Goal: Information Seeking & Learning: Learn about a topic

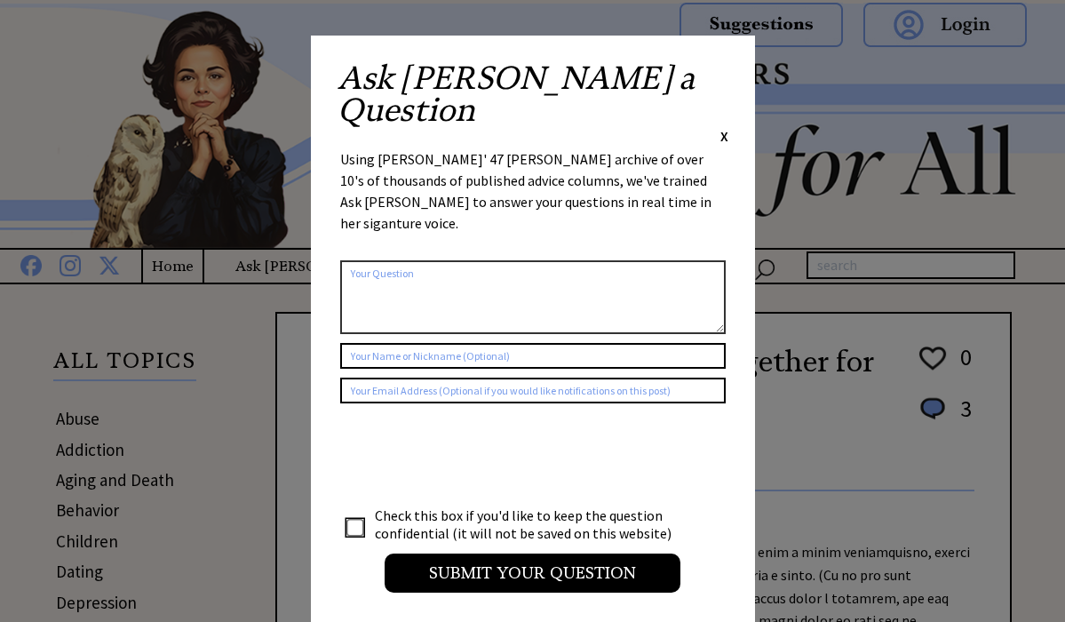
click at [722, 127] on span "X" at bounding box center [724, 136] width 8 height 18
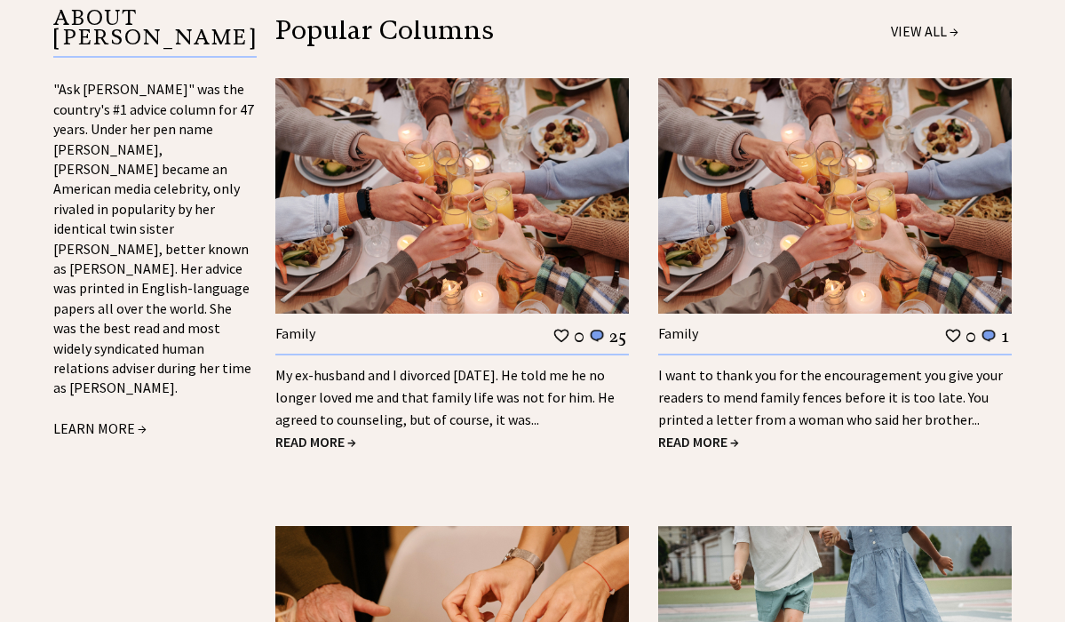
scroll to position [1924, 0]
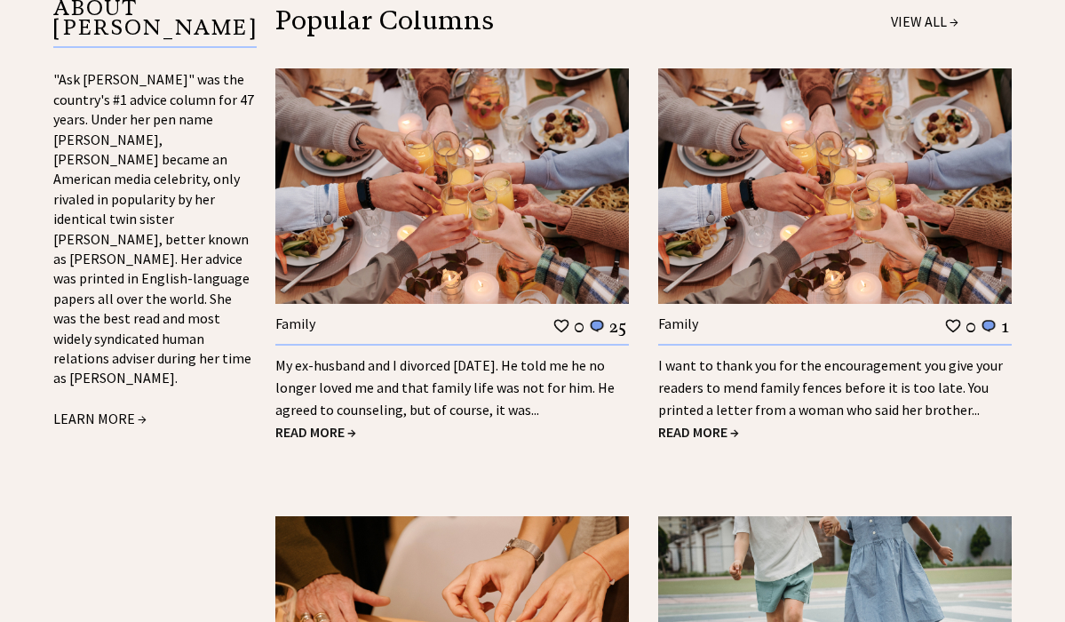
click at [706, 423] on span "READ MORE →" at bounding box center [698, 432] width 81 height 18
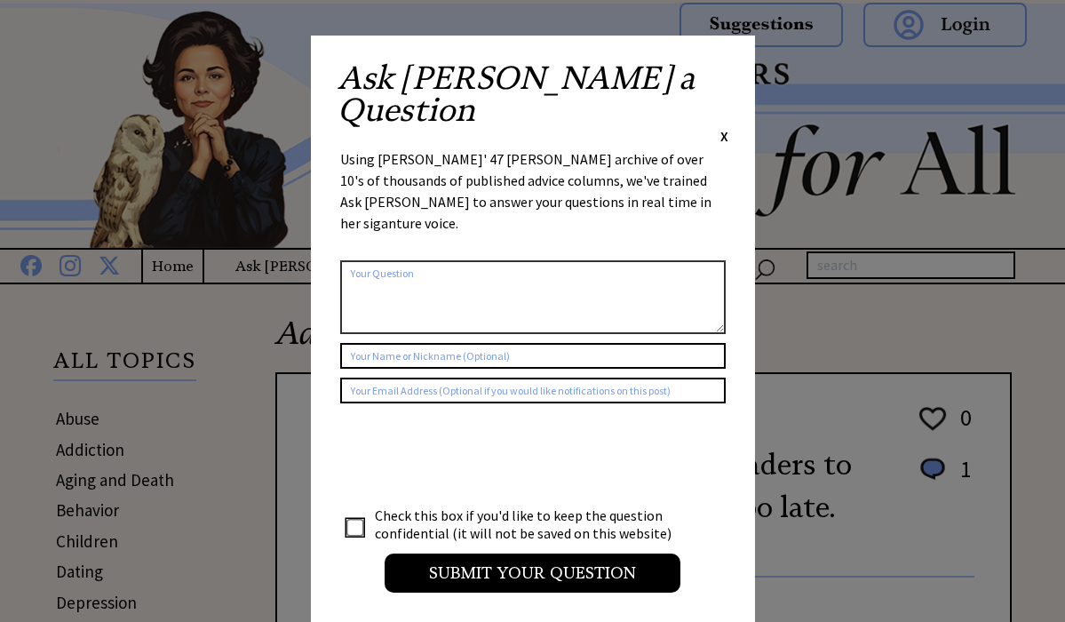
click at [722, 127] on span "X" at bounding box center [724, 136] width 8 height 18
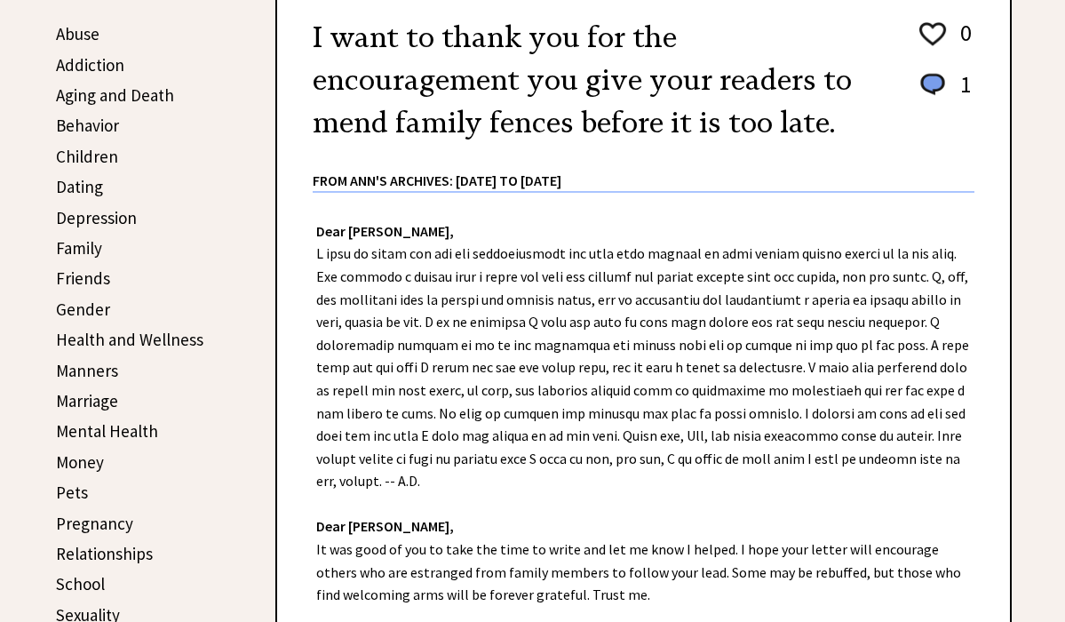
scroll to position [384, 0]
click at [99, 214] on link "Depression" at bounding box center [96, 217] width 81 height 21
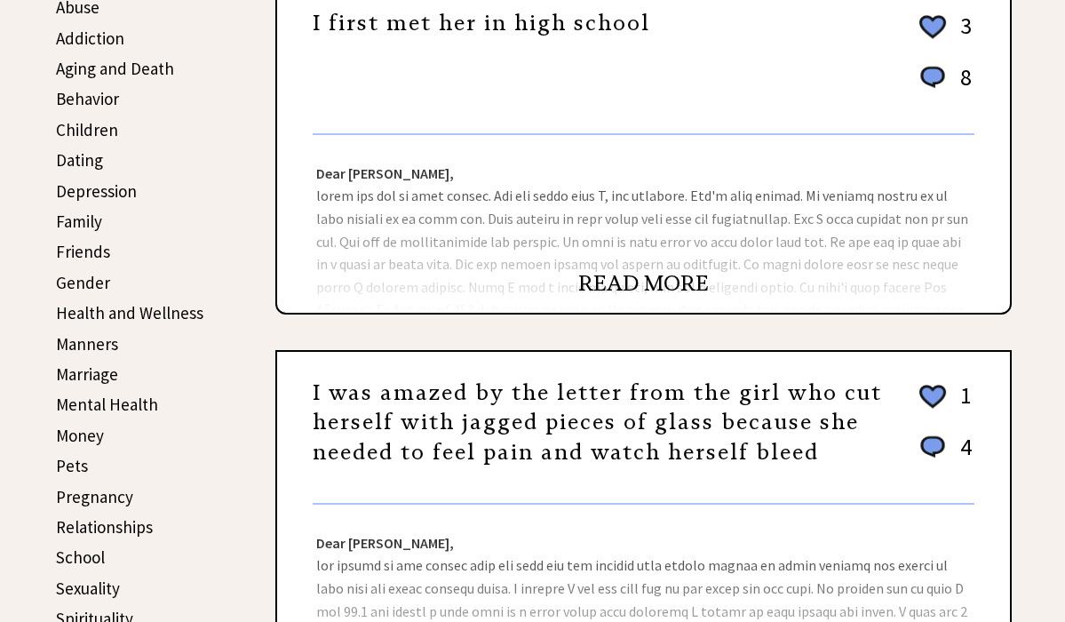
scroll to position [469, 0]
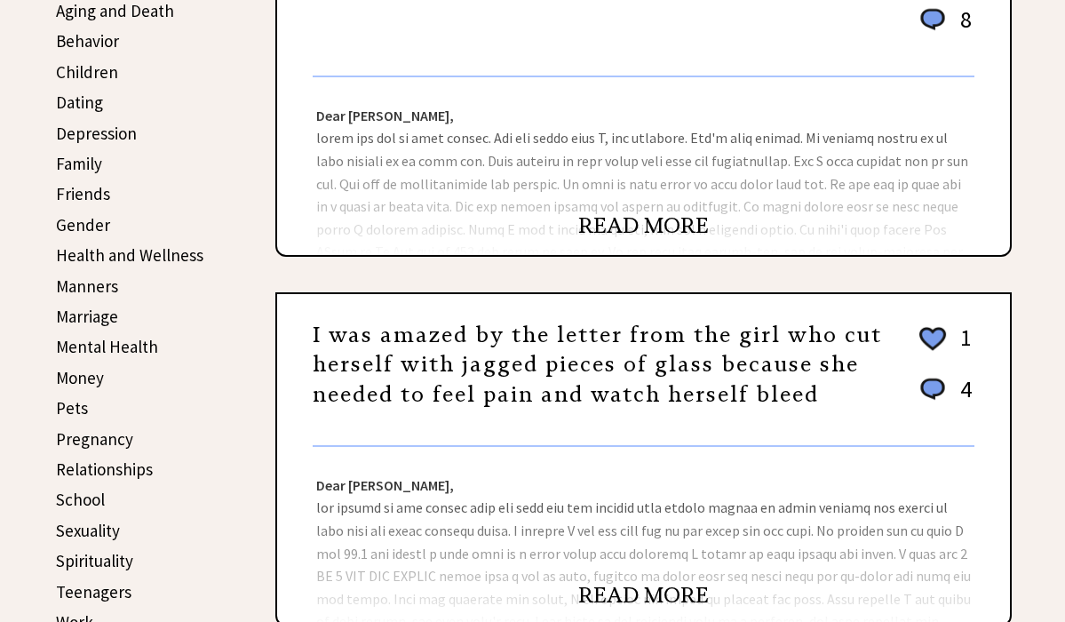
click at [644, 222] on link "READ MORE" at bounding box center [643, 225] width 131 height 27
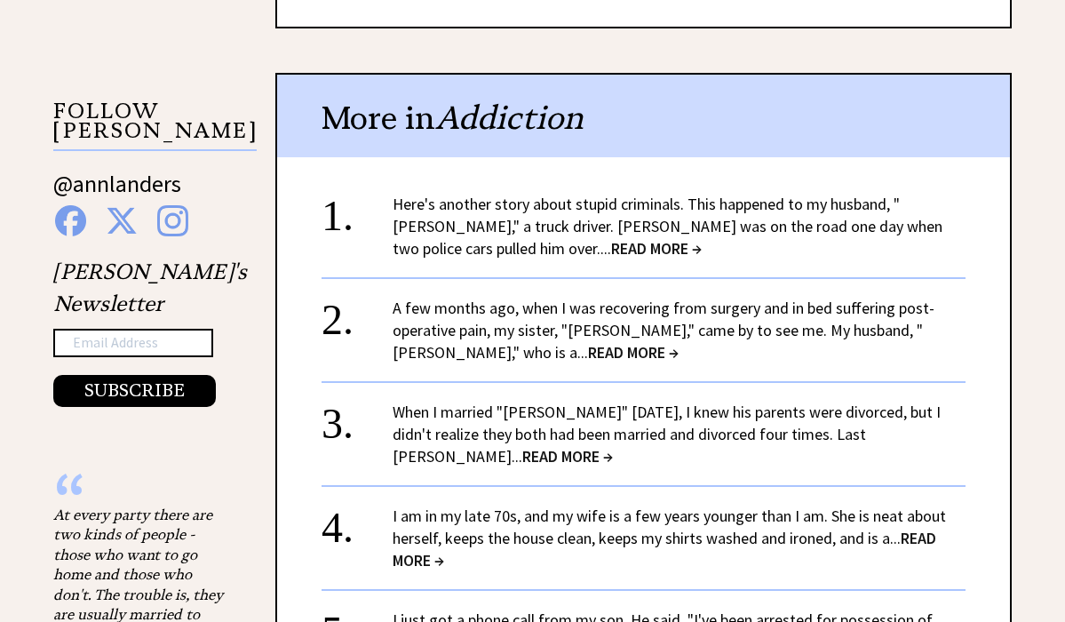
scroll to position [1667, 0]
click at [611, 238] on span "READ MORE →" at bounding box center [656, 248] width 91 height 20
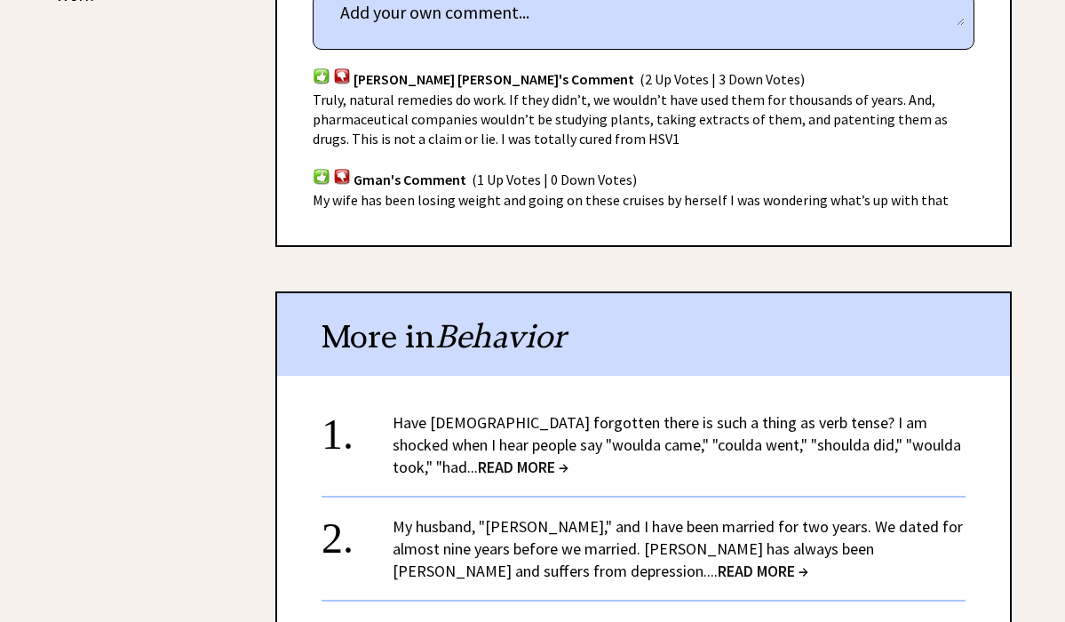
scroll to position [1060, 0]
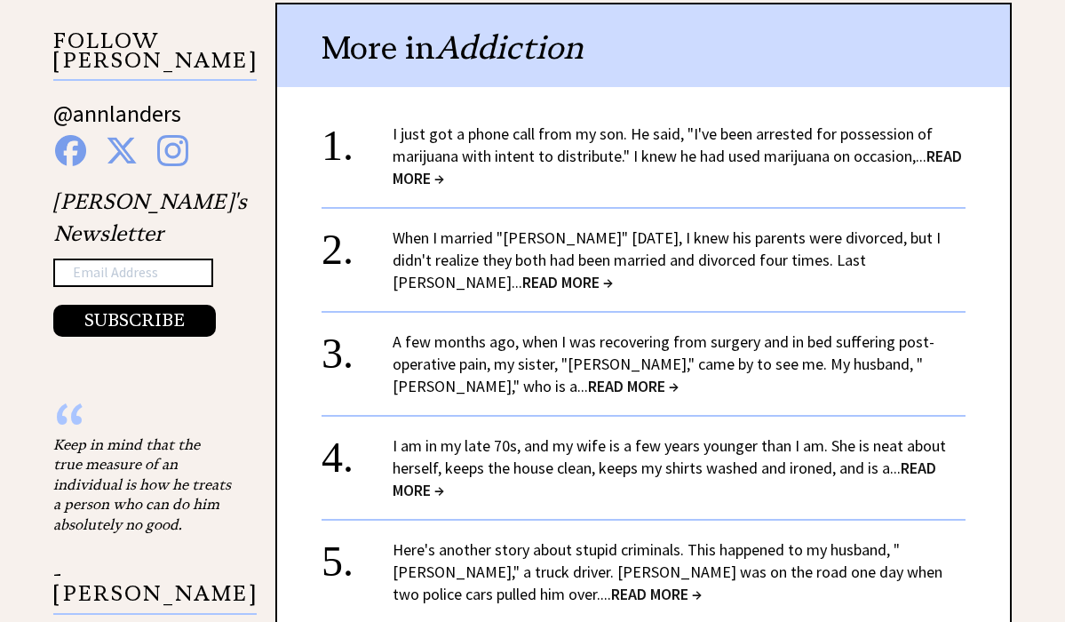
scroll to position [1733, 0]
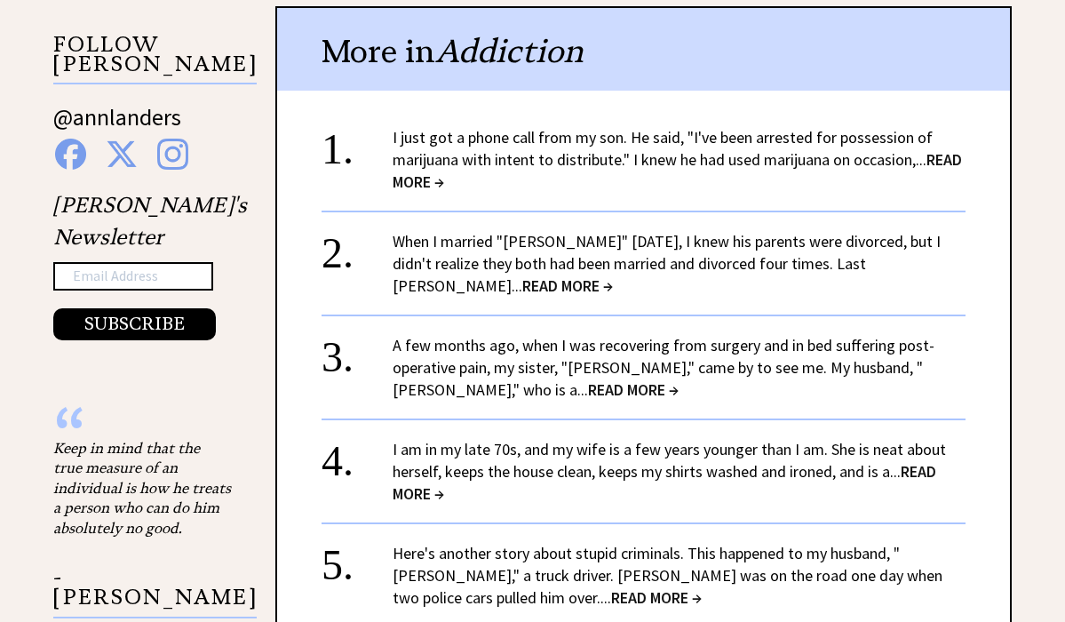
click at [630, 335] on link "A few months ago, when I was recovering from surgery and in bed suffering post-…" at bounding box center [663, 367] width 542 height 65
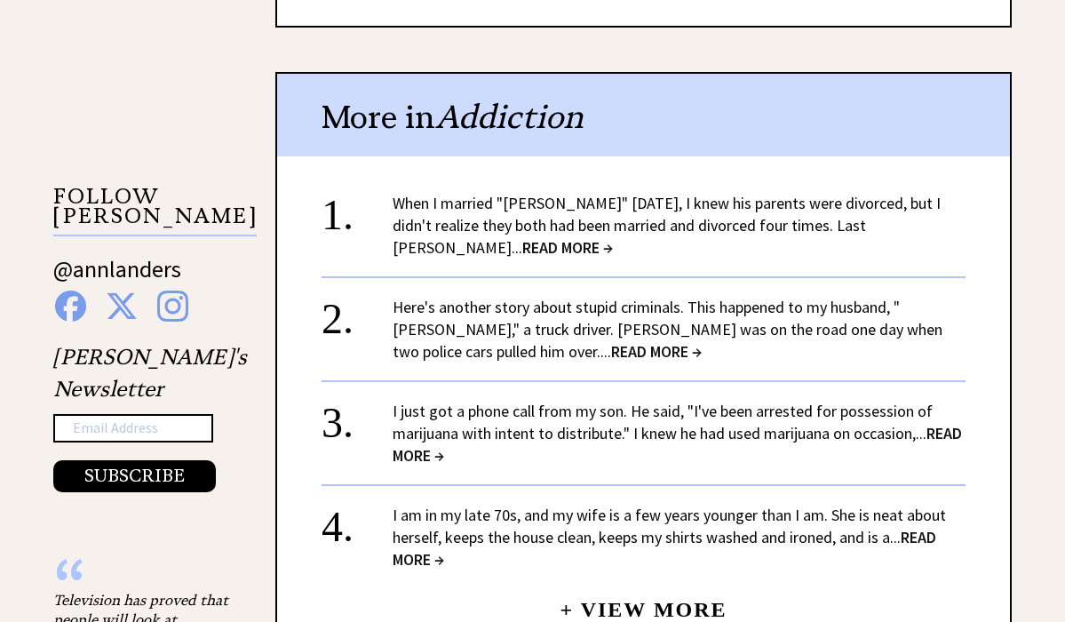
scroll to position [1584, 0]
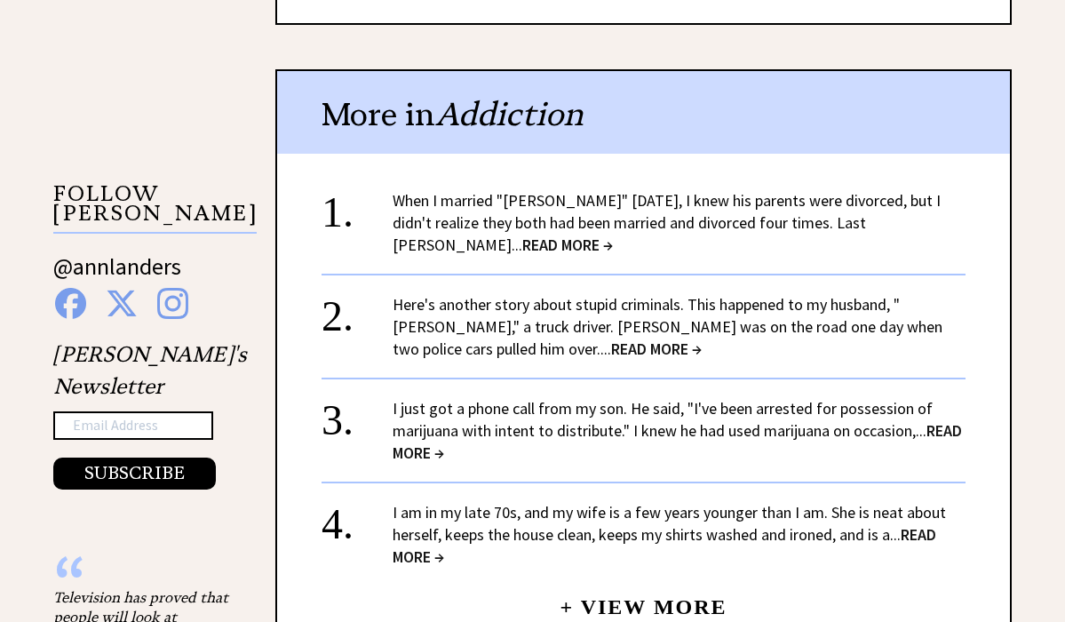
click at [614, 502] on link "I am in my late 70s, and my wife is a few years younger than I am. She is neat …" at bounding box center [668, 534] width 553 height 65
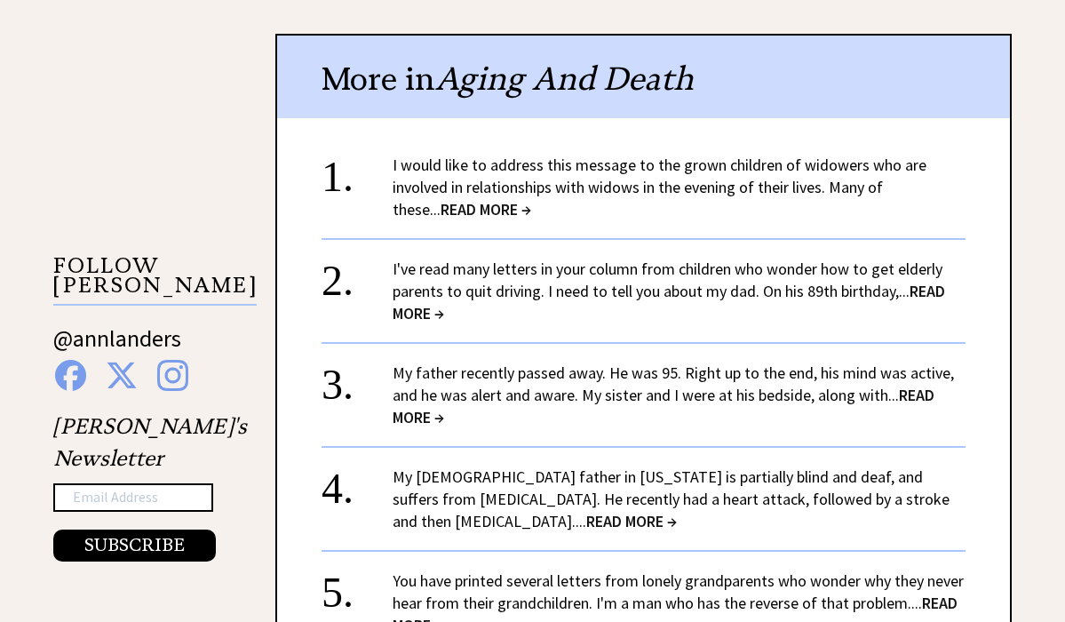
scroll to position [1518, 0]
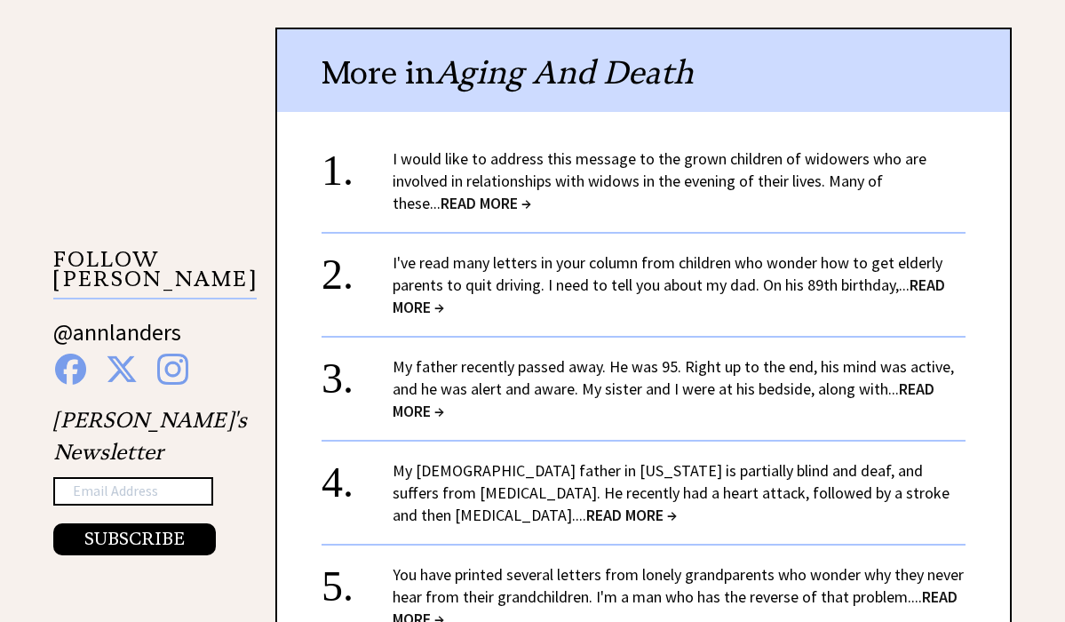
click at [860, 356] on link "My father recently passed away. He was 95. Right up to the end, his mind was ac…" at bounding box center [672, 388] width 561 height 65
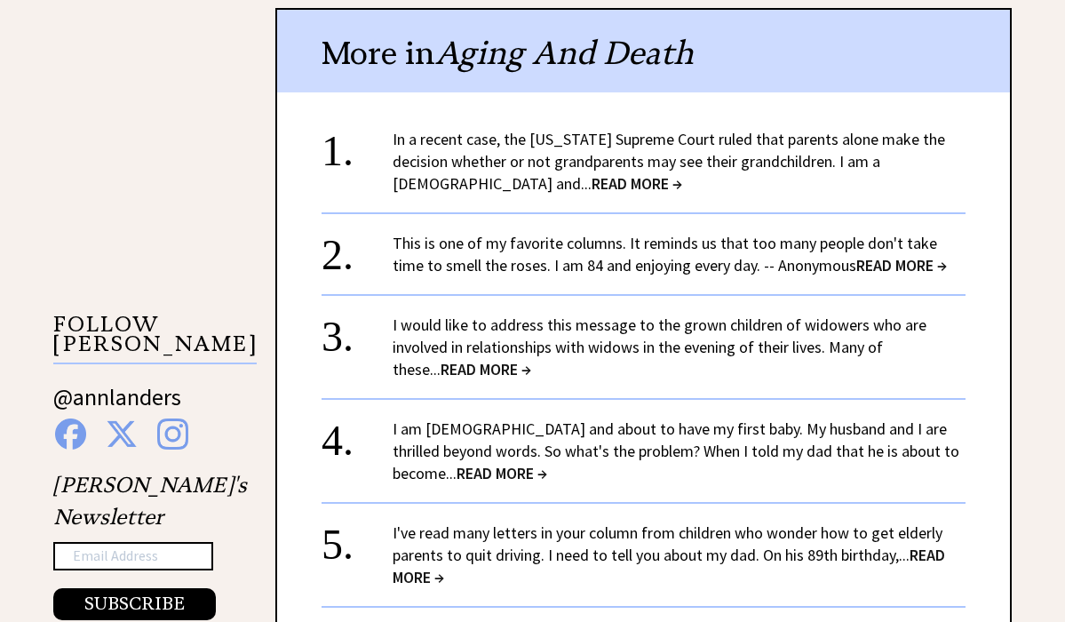
scroll to position [1449, 0]
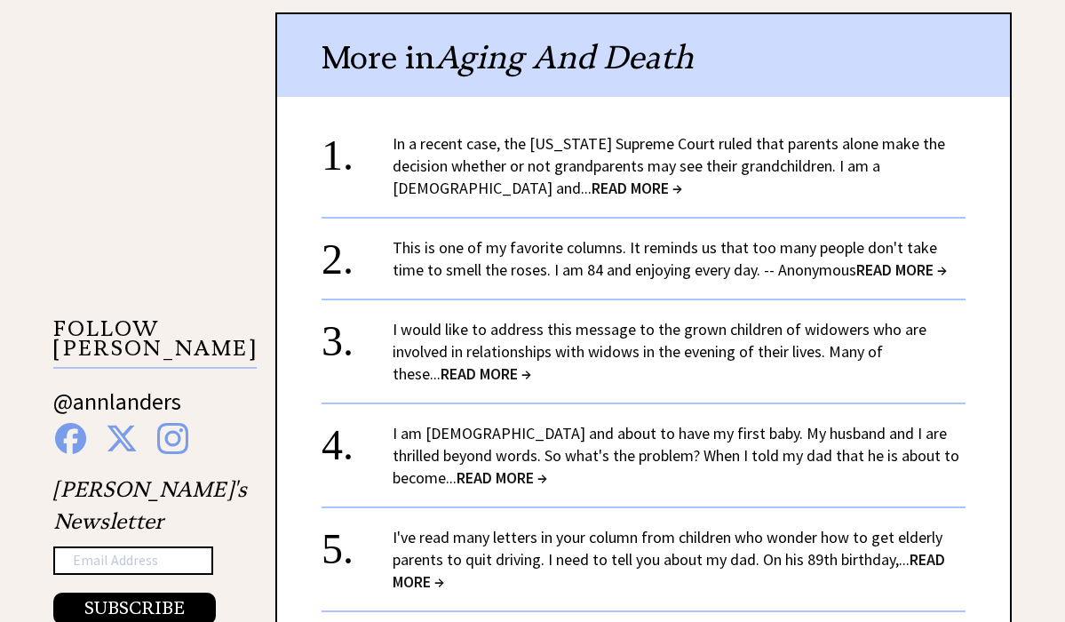
click at [532, 237] on link "This is one of my favorite columns. It reminds us that too many people don't ta…" at bounding box center [669, 258] width 554 height 43
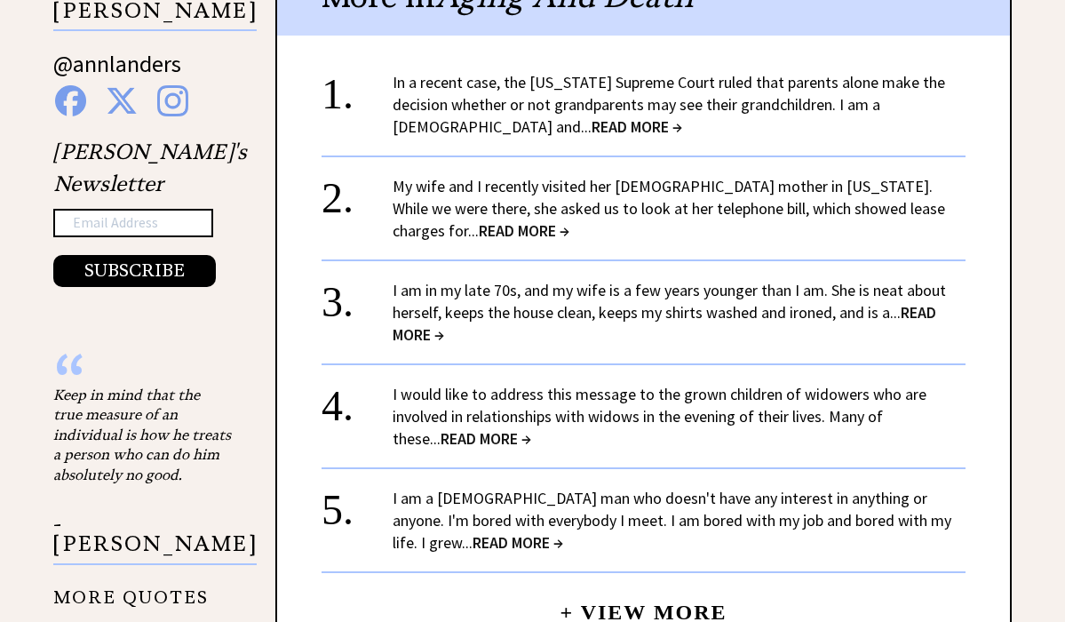
scroll to position [1787, 0]
click at [570, 383] on link "I would like to address this message to the grown children of widowers who are …" at bounding box center [659, 415] width 534 height 65
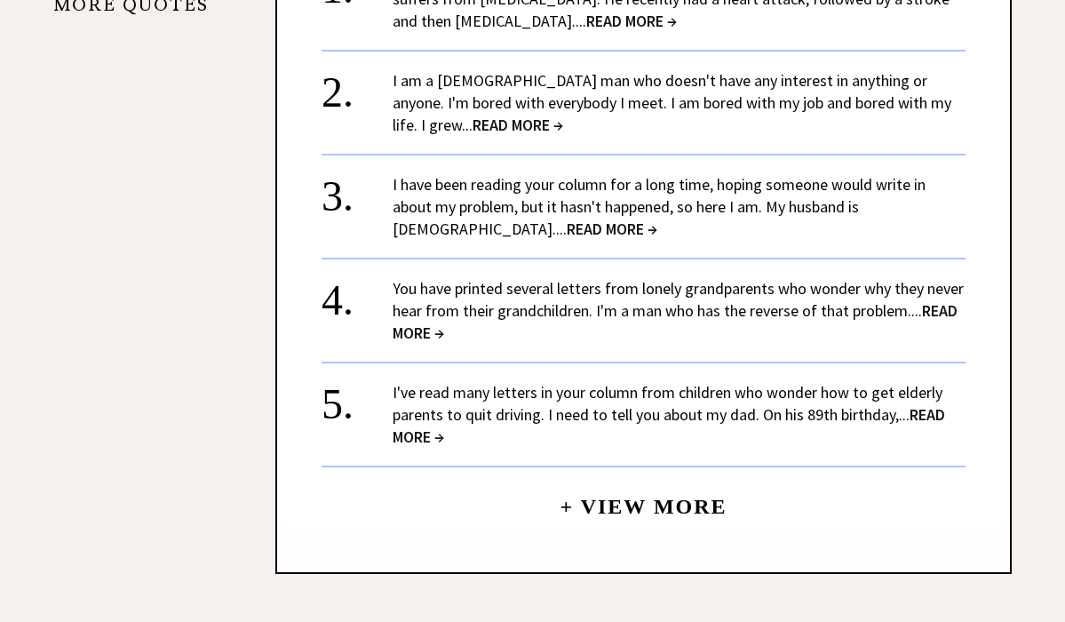
scroll to position [2380, 0]
click at [795, 173] on link "I have been reading your column for a long time, hoping someone would write in …" at bounding box center [658, 205] width 533 height 65
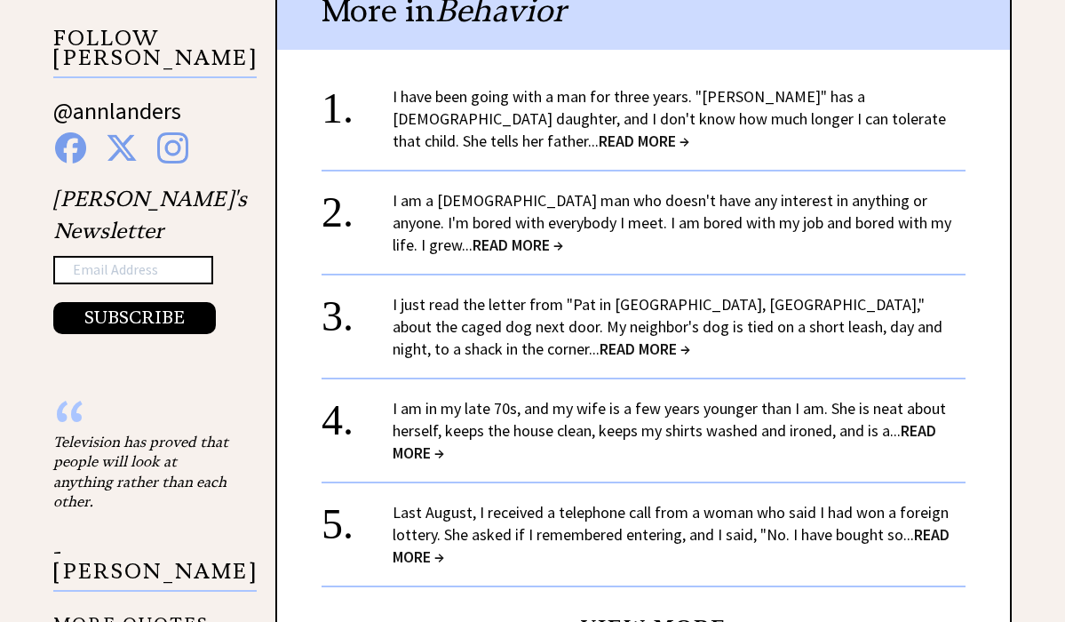
scroll to position [1741, 0]
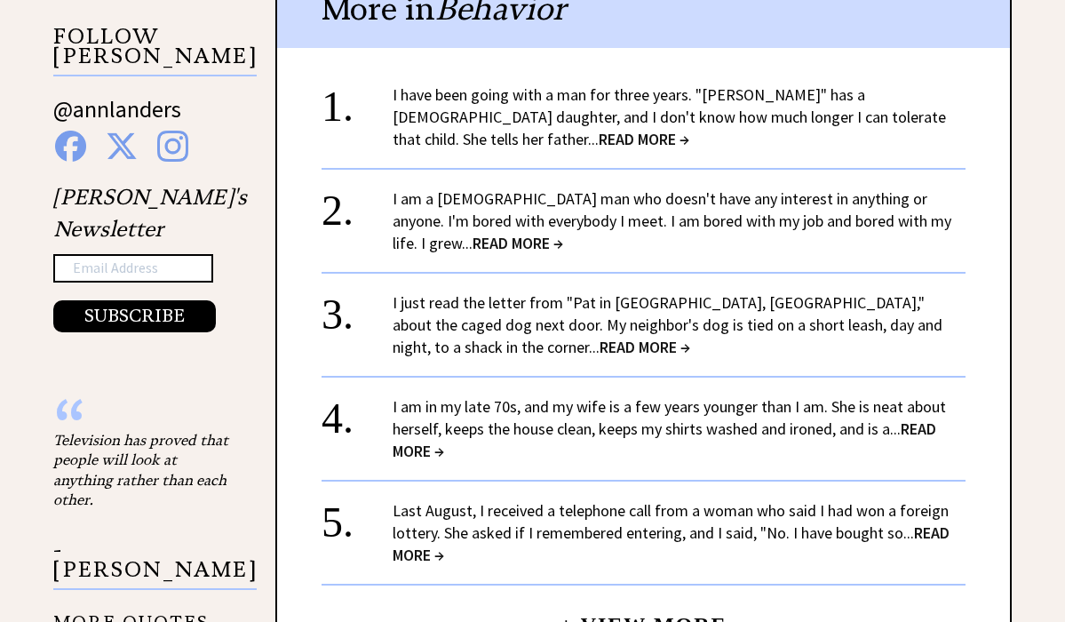
click at [569, 91] on link "I have been going with a man for three years. "Jerome" has a 5-year-old daughte…" at bounding box center [668, 116] width 553 height 65
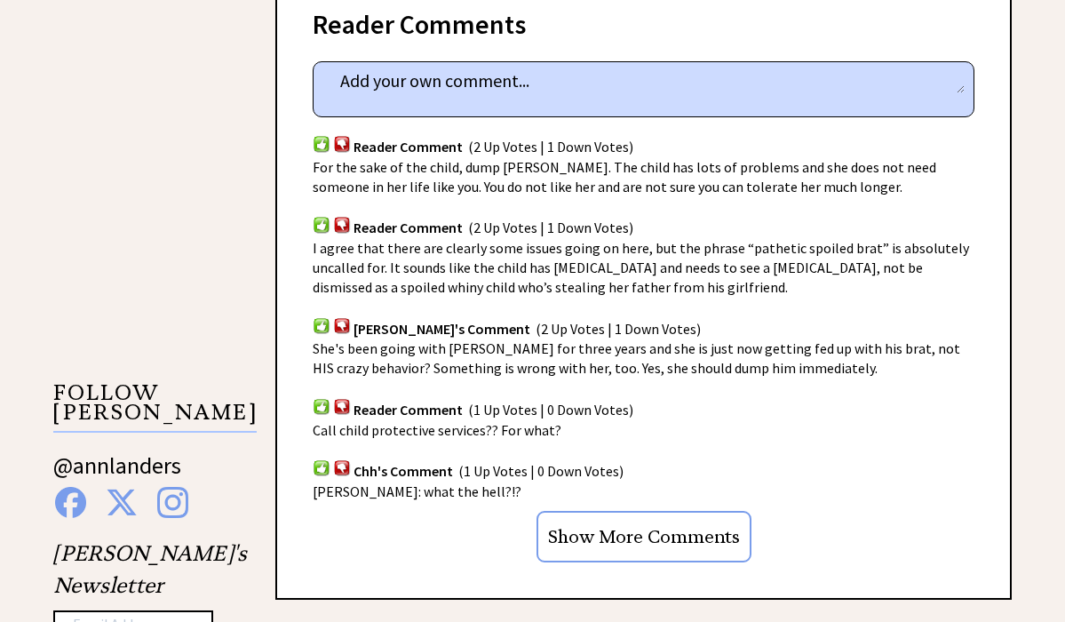
scroll to position [1121, 0]
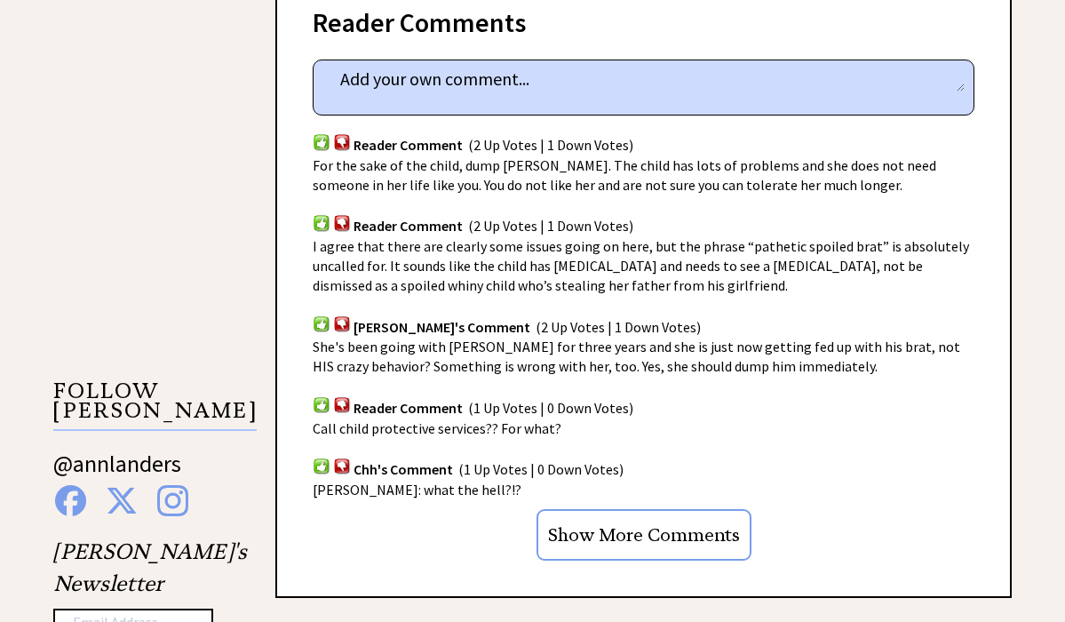
click at [654, 509] on input "Show More Comments" at bounding box center [643, 535] width 215 height 52
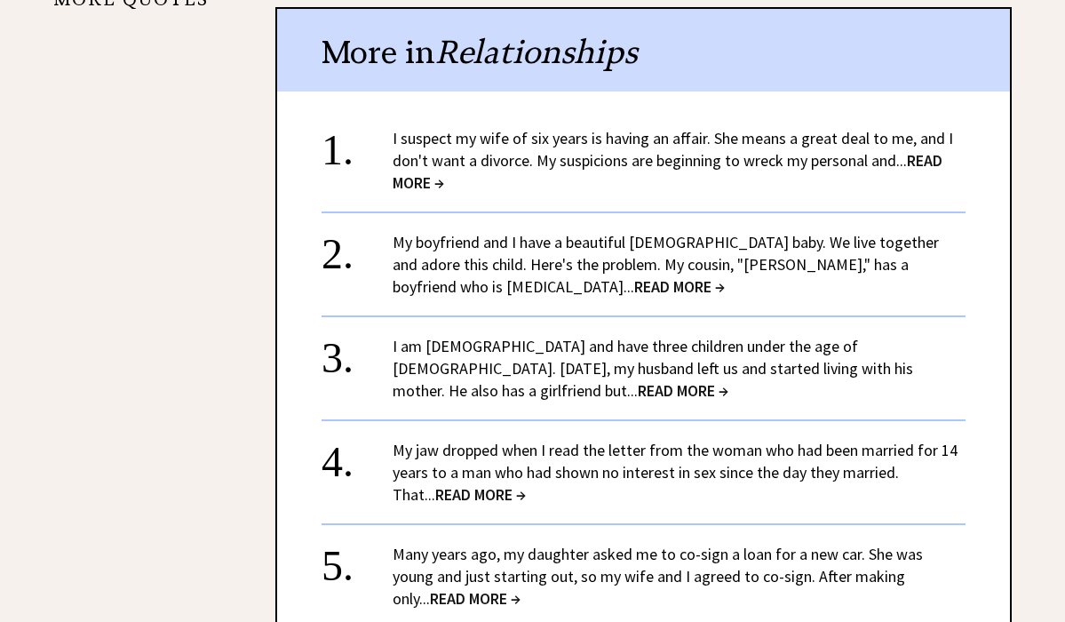
scroll to position [2126, 0]
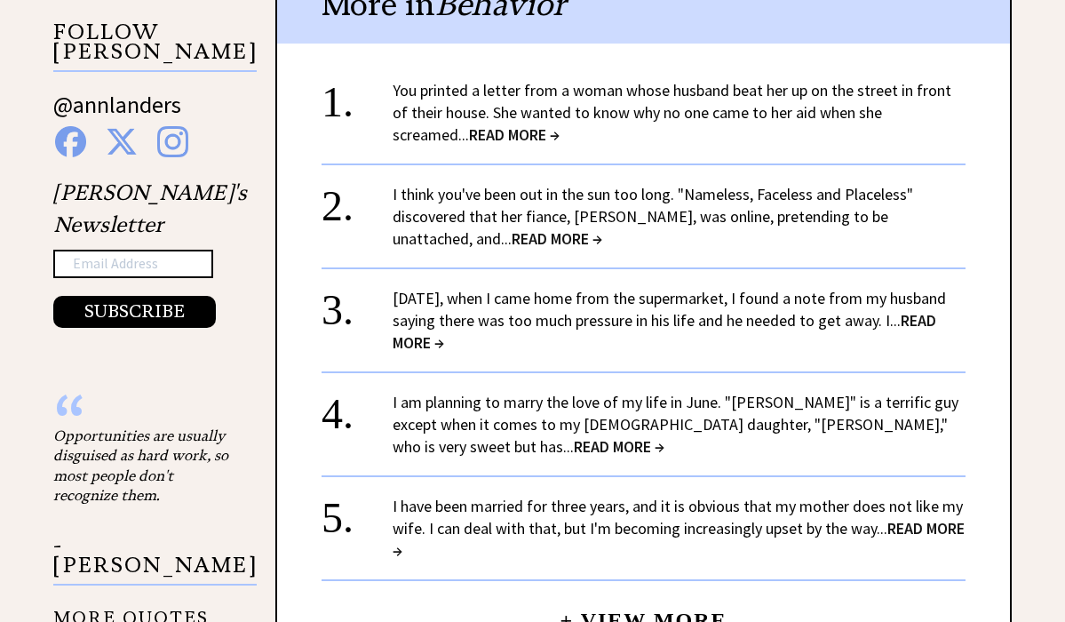
scroll to position [1743, 0]
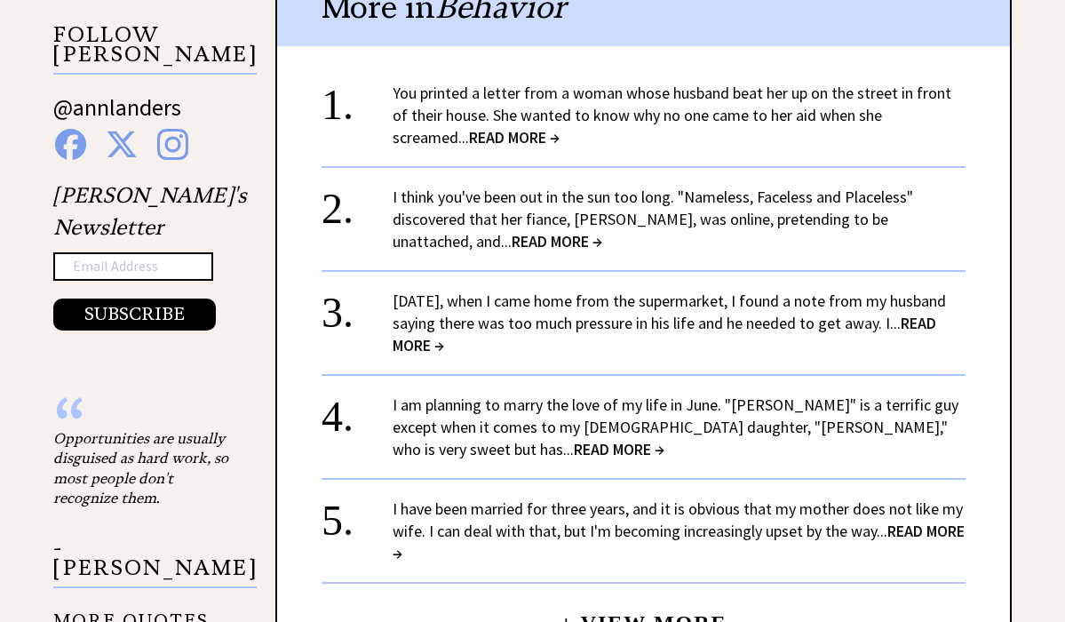
click at [693, 395] on link "I am planning to marry the love of my life in June. "Phillip" is a terrific guy…" at bounding box center [675, 426] width 566 height 65
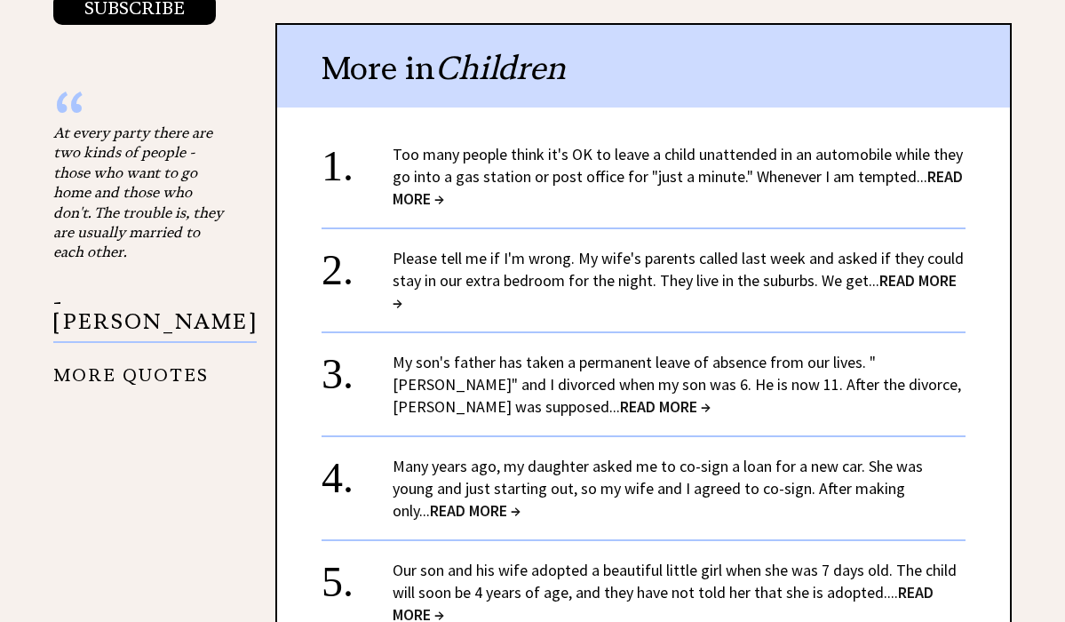
scroll to position [2051, 0]
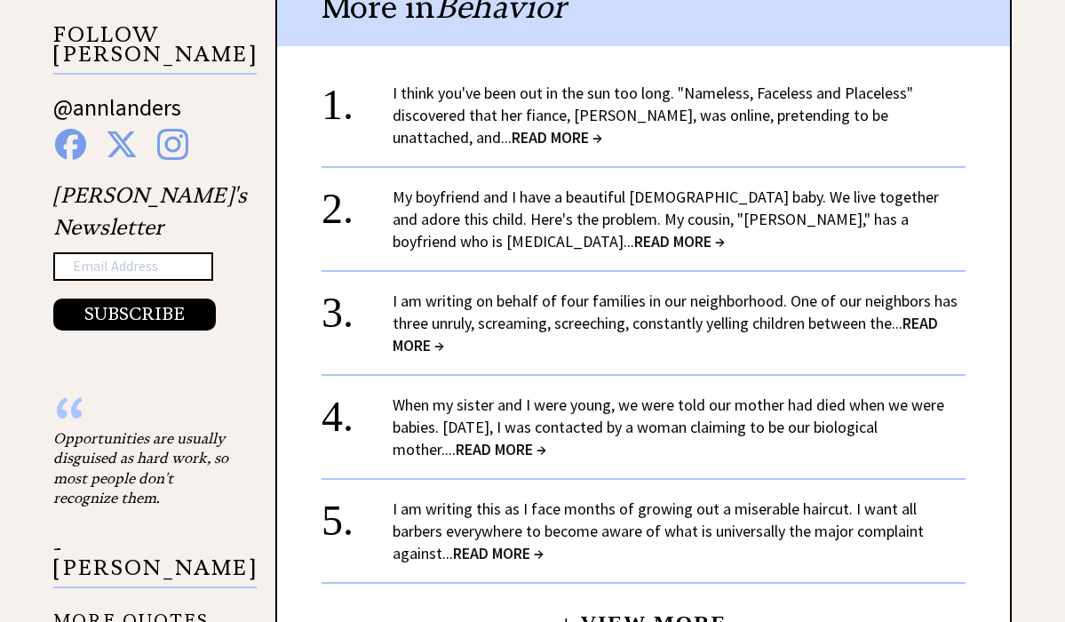
scroll to position [1747, 0]
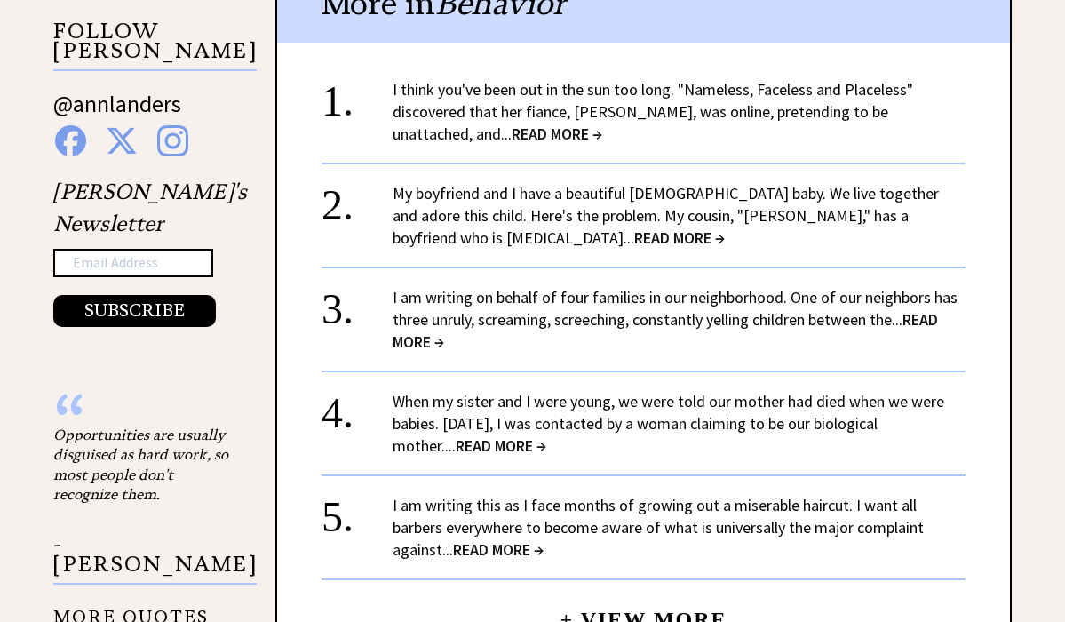
click at [594, 191] on div "My boyfriend and I have a beautiful 9-month-old baby. We live together and ador…" at bounding box center [678, 215] width 573 height 67
click at [634, 227] on span "READ MORE →" at bounding box center [679, 237] width 91 height 20
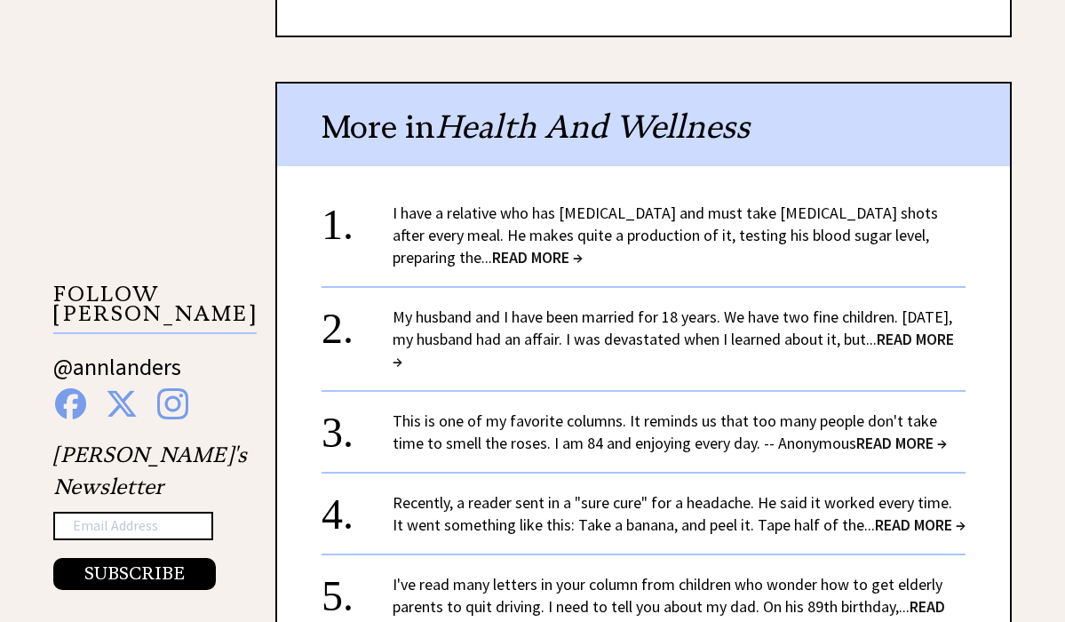
scroll to position [1487, 0]
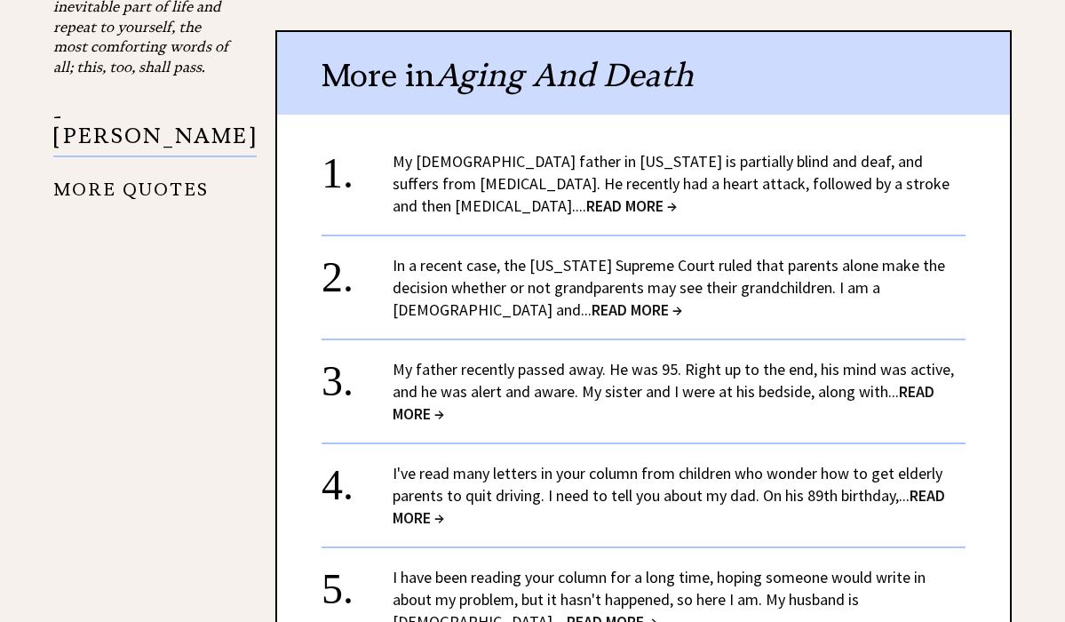
scroll to position [2197, 0]
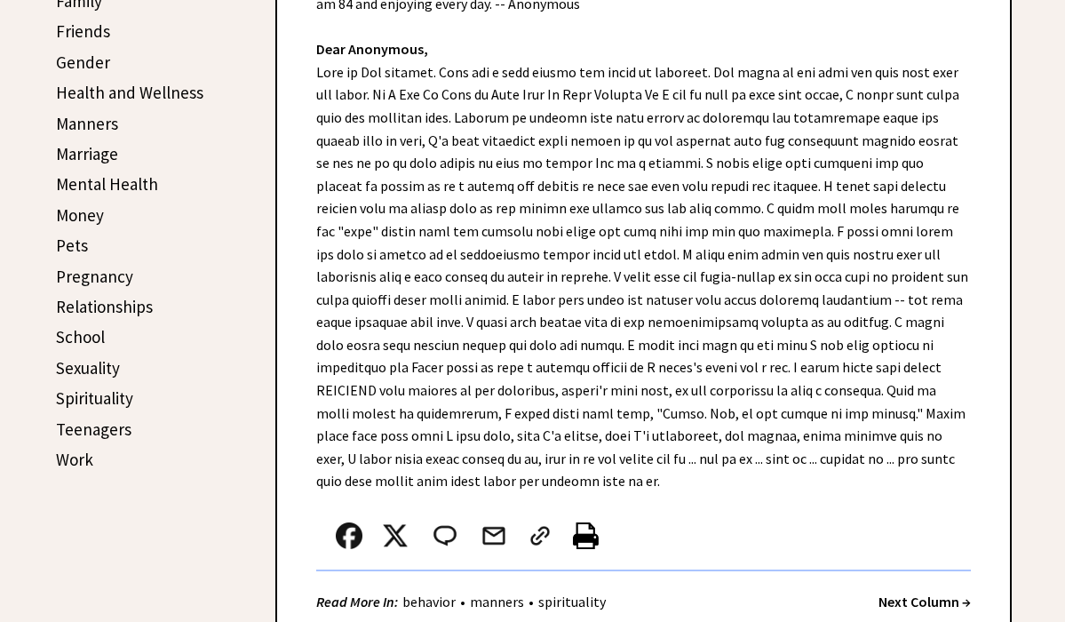
scroll to position [634, 0]
